Goal: Transaction & Acquisition: Book appointment/travel/reservation

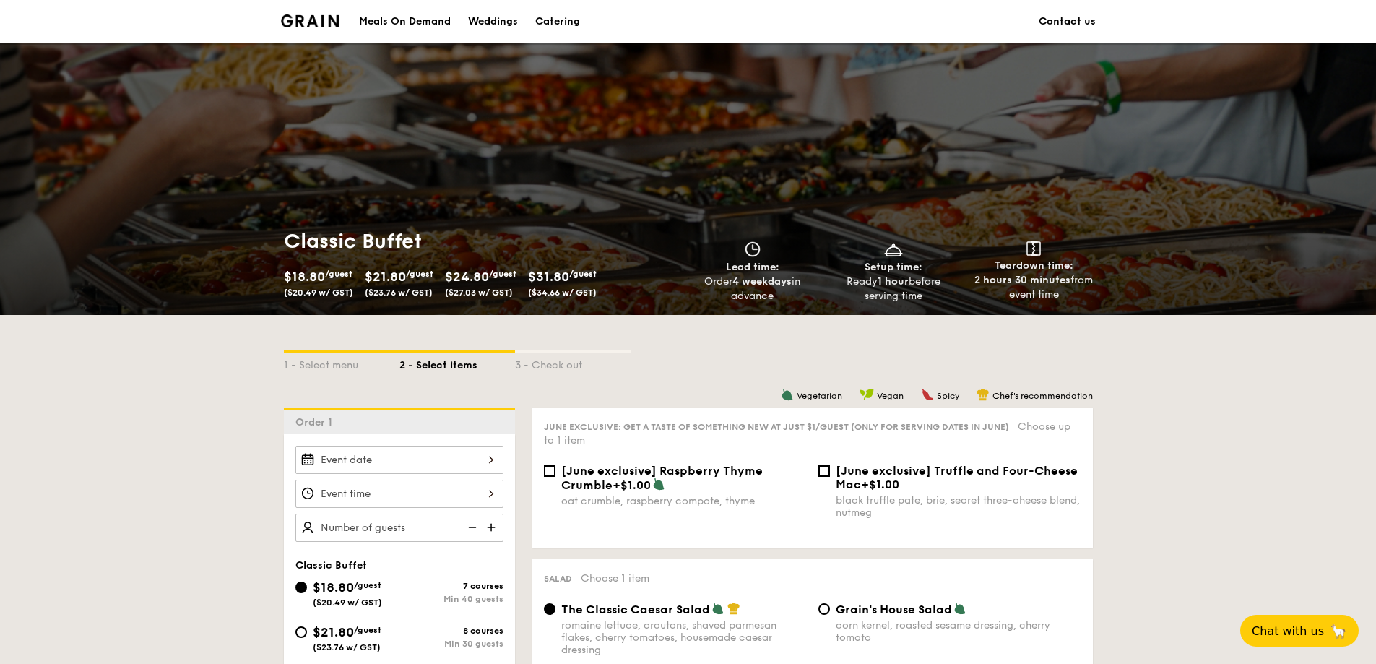
click at [497, 22] on div "Weddings" at bounding box center [493, 21] width 50 height 43
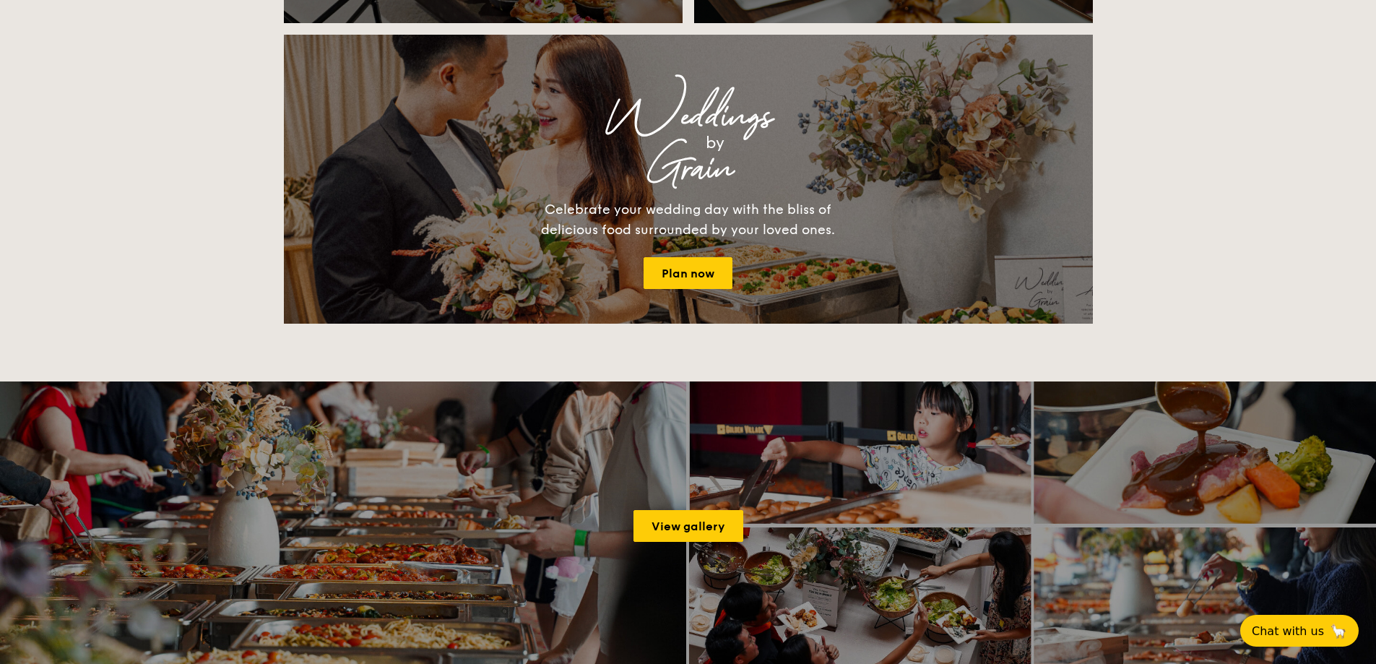
scroll to position [1881, 0]
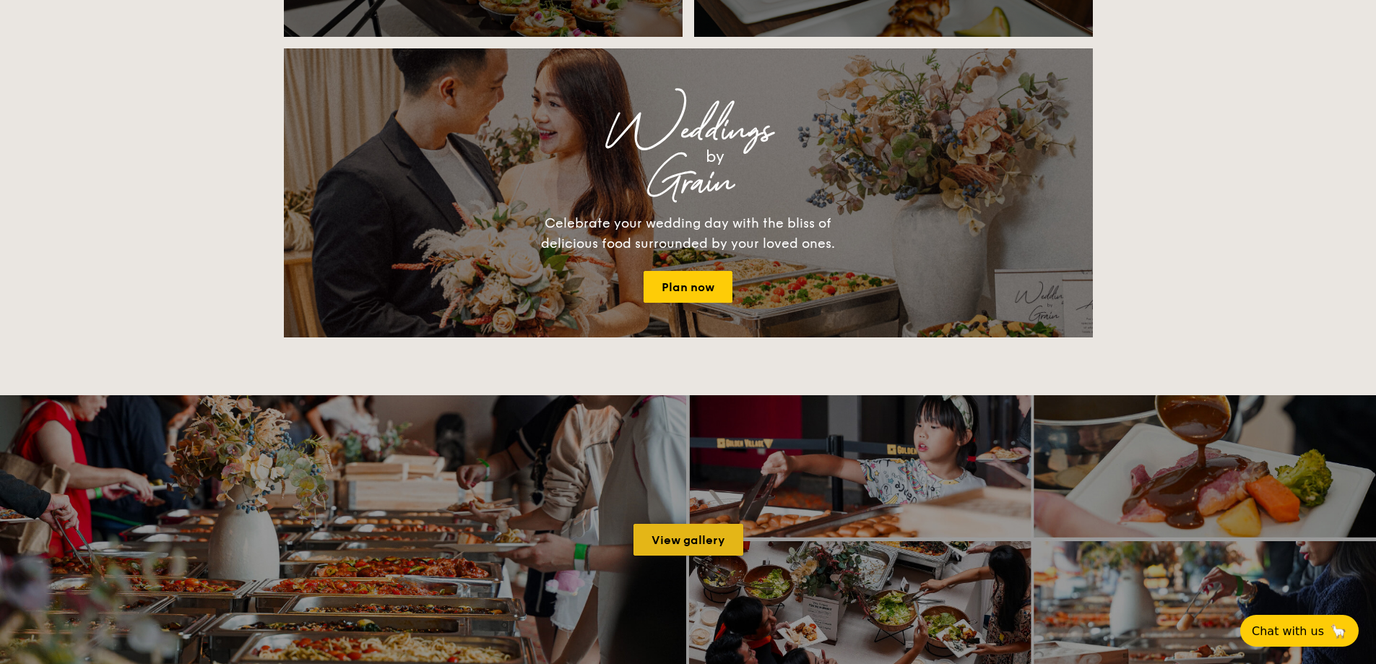
click at [680, 543] on link "View gallery" at bounding box center [688, 540] width 110 height 32
